Goal: Task Accomplishment & Management: Use online tool/utility

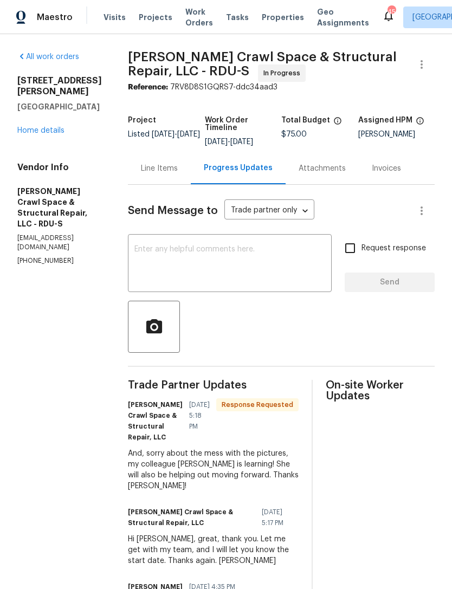
click at [53, 127] on link "Home details" at bounding box center [40, 131] width 47 height 8
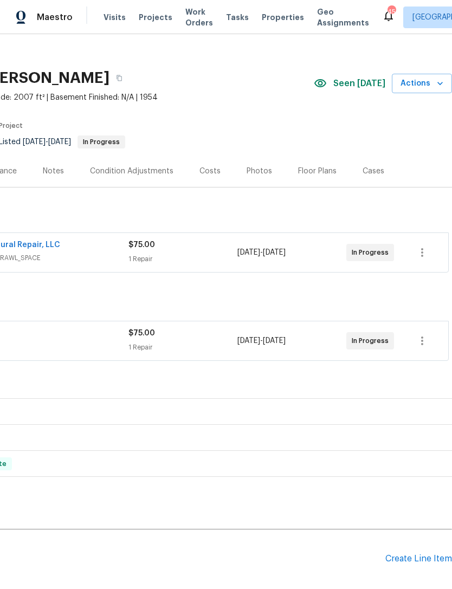
scroll to position [9, 161]
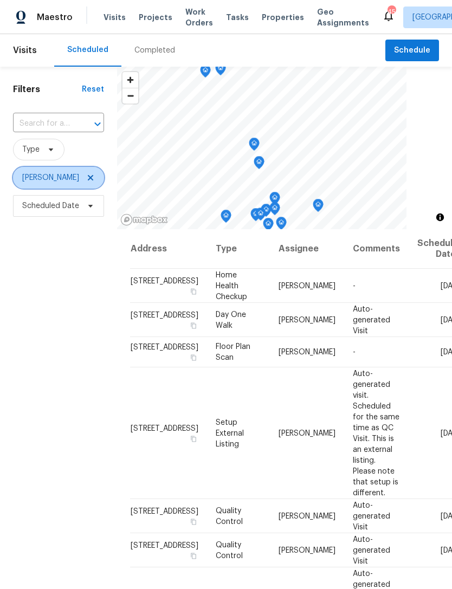
click at [88, 176] on icon at bounding box center [90, 178] width 9 height 9
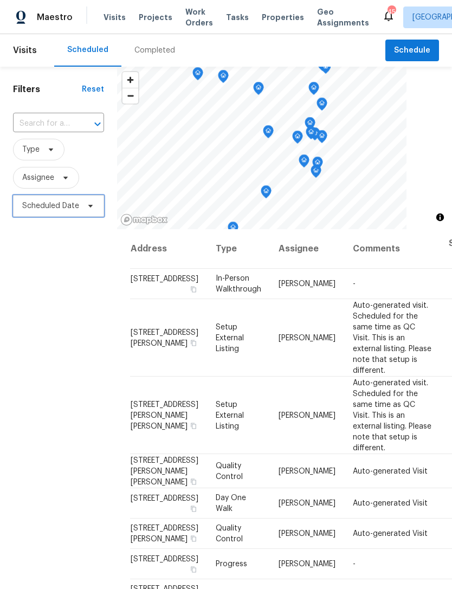
click at [44, 202] on span "Scheduled Date" at bounding box center [50, 206] width 57 height 11
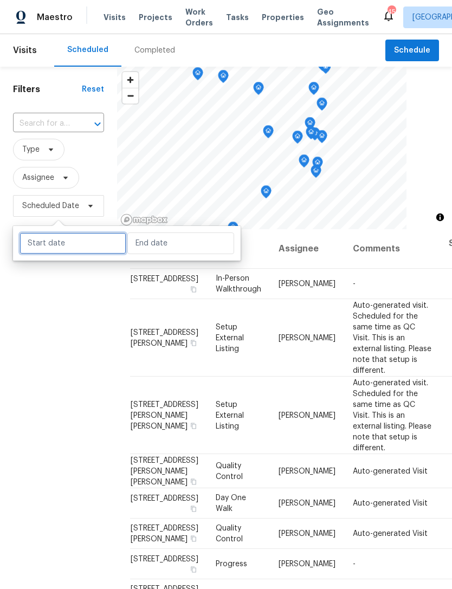
click at [63, 242] on input "text" at bounding box center [73, 244] width 107 height 22
select select "9"
select select "2025"
select select "10"
select select "2025"
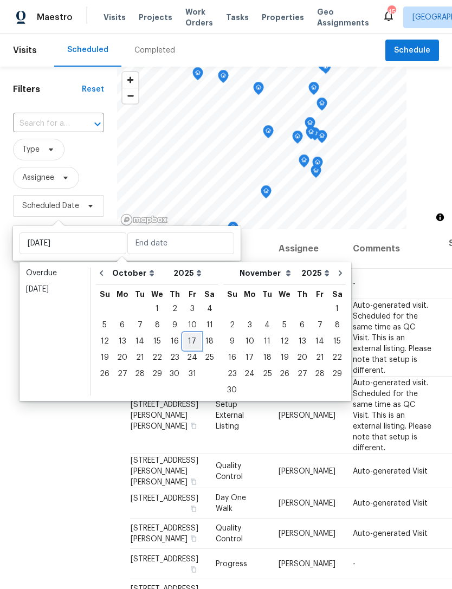
click at [189, 339] on div "17" at bounding box center [192, 341] width 18 height 15
type input "Fri, Oct 17"
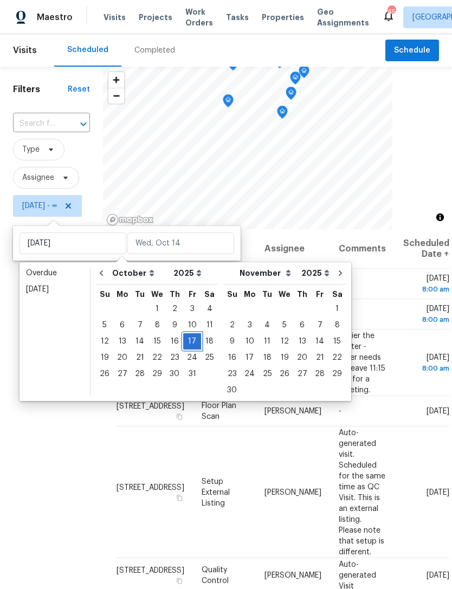
click at [191, 342] on div "17" at bounding box center [192, 341] width 18 height 15
type input "Fri, Oct 17"
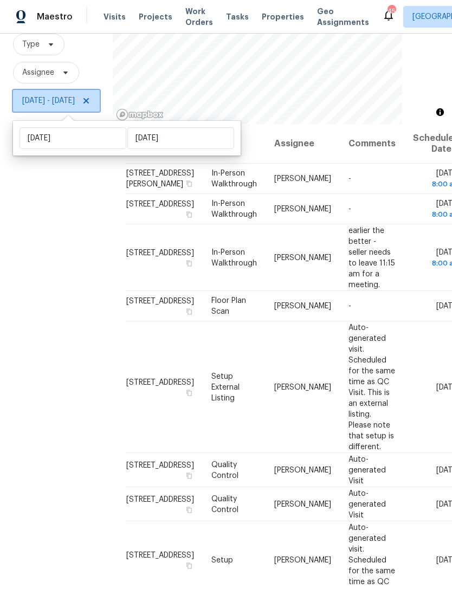
click at [100, 91] on span "Fri, Oct 17 - Fri, Oct 17" at bounding box center [56, 102] width 87 height 22
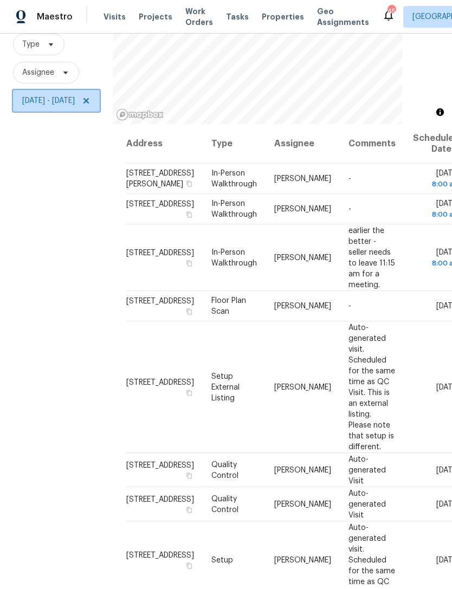
click at [91, 97] on icon at bounding box center [86, 101] width 9 height 9
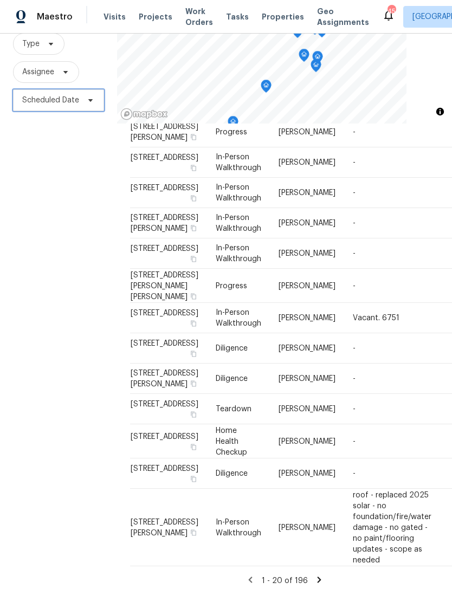
scroll to position [105, 0]
click at [42, 62] on span "Assignee" at bounding box center [46, 73] width 66 height 22
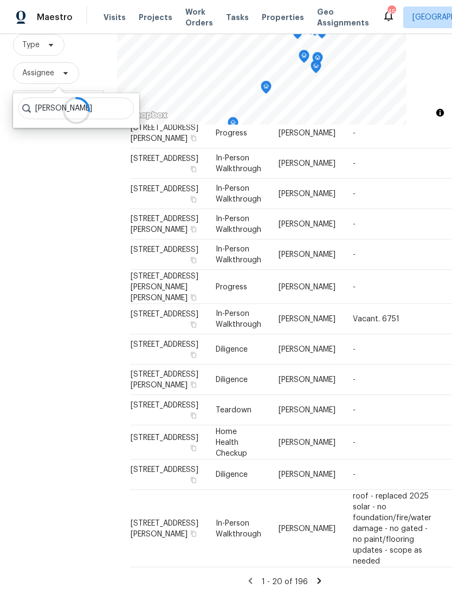
type input "Preston sexton"
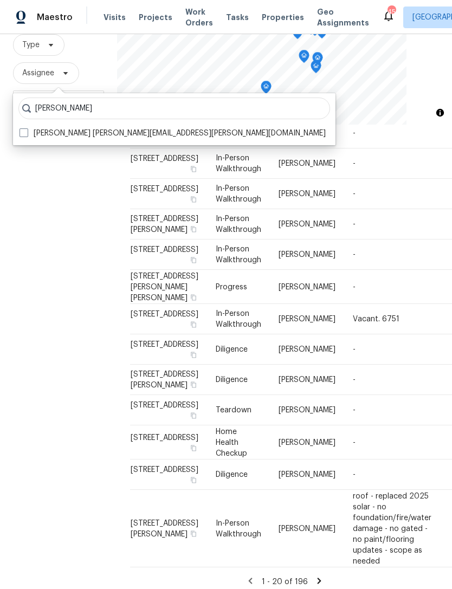
click at [172, 128] on label "Preston Sexton preston.sexton@opendoor.com" at bounding box center [173, 133] width 306 height 11
click at [27, 128] on input "Preston Sexton preston.sexton@opendoor.com" at bounding box center [23, 131] width 7 height 7
checkbox input "true"
